Goal: Communication & Community: Answer question/provide support

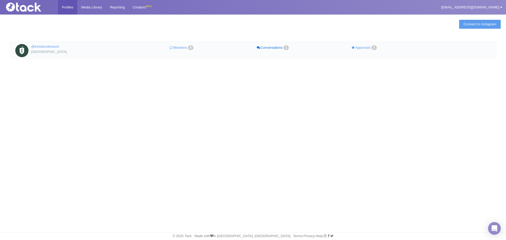
click at [269, 50] on link "Conversations 1" at bounding box center [272, 48] width 91 height 8
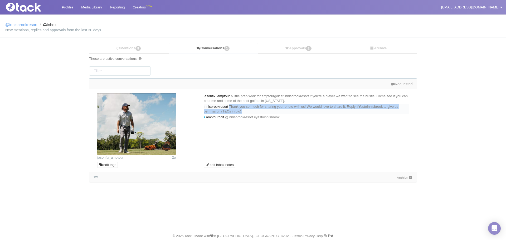
drag, startPoint x: 299, startPoint y: 111, endPoint x: 233, endPoint y: 105, distance: 65.6
click at [233, 105] on div "innisbrookresort Thank you so much for sharing your photo with us! We would lov…" at bounding box center [306, 109] width 205 height 11
copy span "Thank you so much for sharing your photo with us! We would love to share it. Re…"
click at [128, 48] on link "Mentions 8" at bounding box center [129, 48] width 80 height 11
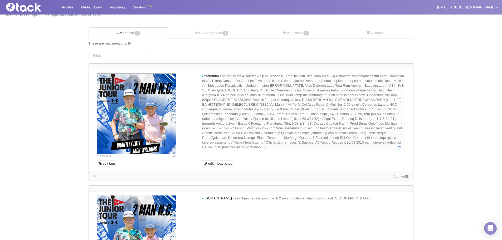
scroll to position [26, 0]
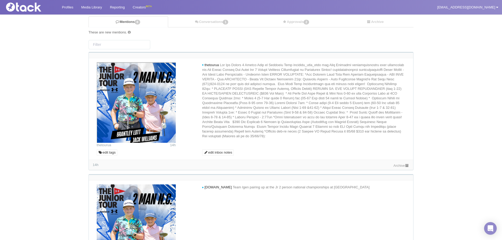
click at [398, 166] on link "Archive" at bounding box center [401, 166] width 16 height 4
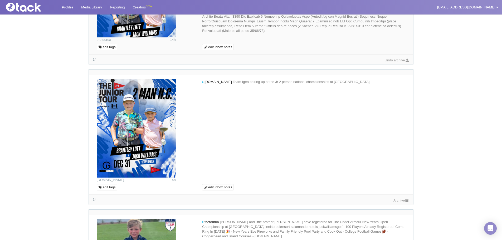
scroll to position [211, 0]
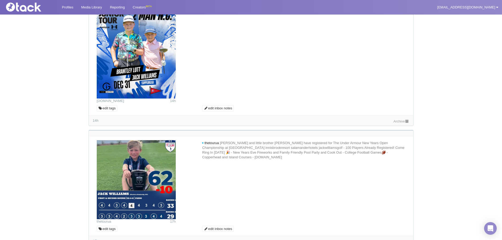
click at [398, 121] on link "Archive" at bounding box center [401, 121] width 16 height 4
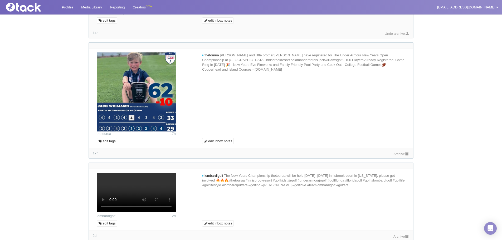
scroll to position [316, 0]
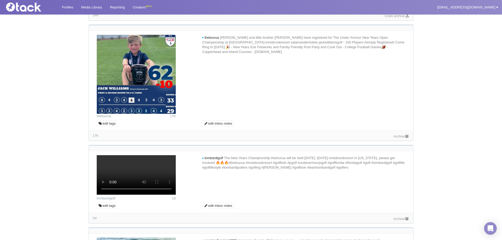
click at [402, 138] on link "Archive" at bounding box center [401, 136] width 16 height 4
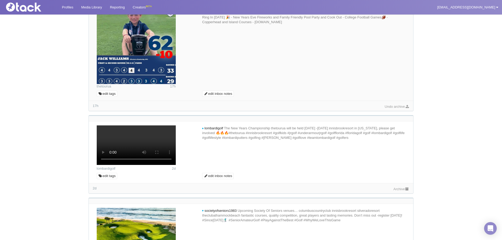
scroll to position [421, 0]
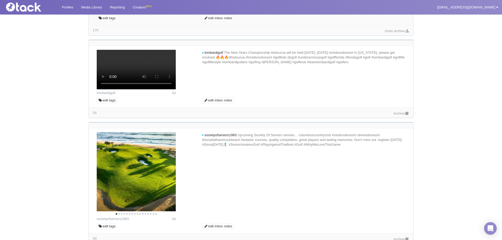
click at [396, 115] on link "Archive" at bounding box center [401, 113] width 16 height 4
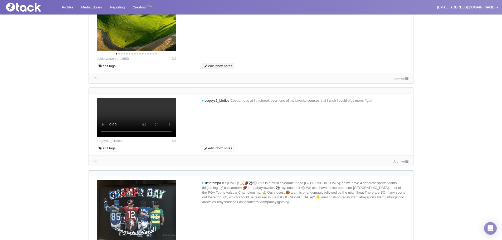
scroll to position [579, 0]
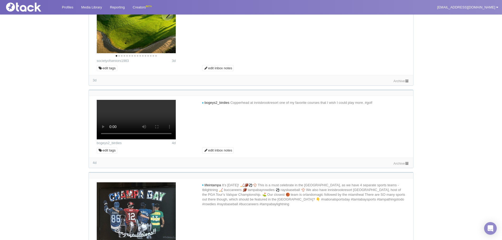
click at [164, 18] on icon "Next" at bounding box center [167, 14] width 7 height 7
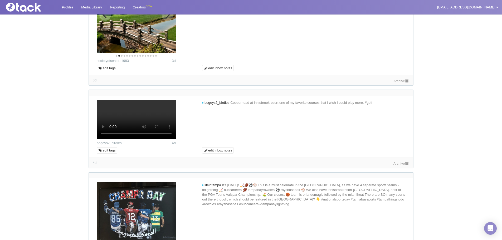
click at [166, 18] on icon "Next" at bounding box center [167, 14] width 7 height 7
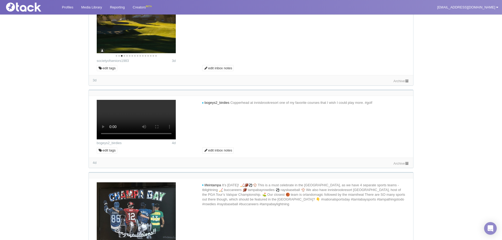
click at [401, 83] on link "Archive" at bounding box center [401, 81] width 16 height 4
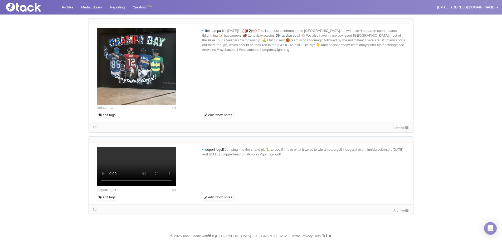
scroll to position [737, 0]
click at [401, 11] on link "Archive" at bounding box center [401, 9] width 16 height 4
click at [403, 130] on div "Archive" at bounding box center [401, 128] width 16 height 6
click at [401, 130] on link "Archive" at bounding box center [401, 128] width 16 height 4
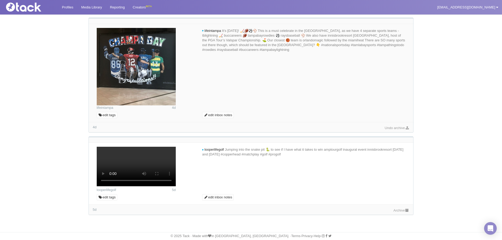
scroll to position [1027, 0]
click at [395, 212] on link "Archive" at bounding box center [401, 210] width 16 height 4
